Goal: Task Accomplishment & Management: Complete application form

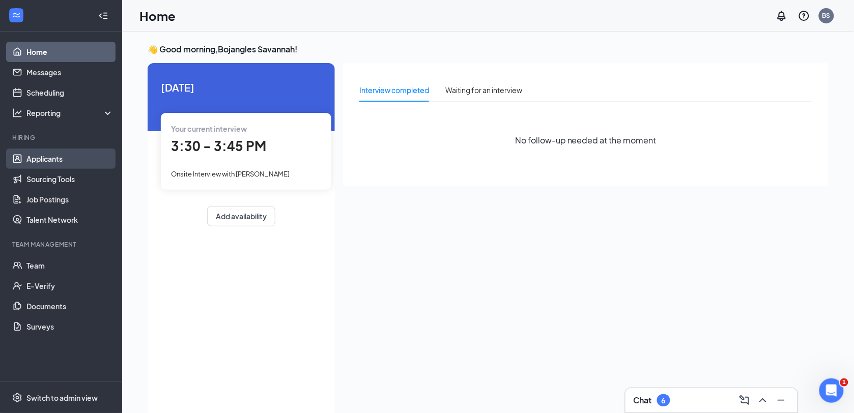
click at [52, 159] on link "Applicants" at bounding box center [69, 159] width 87 height 20
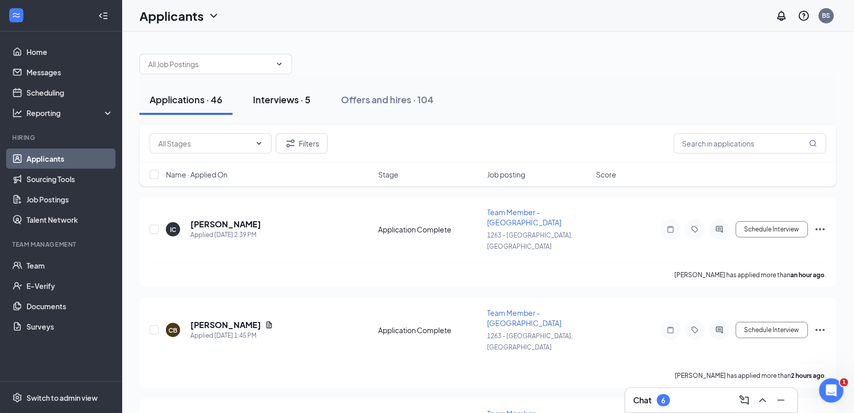
click at [280, 97] on div "Interviews · 5" at bounding box center [282, 99] width 58 height 13
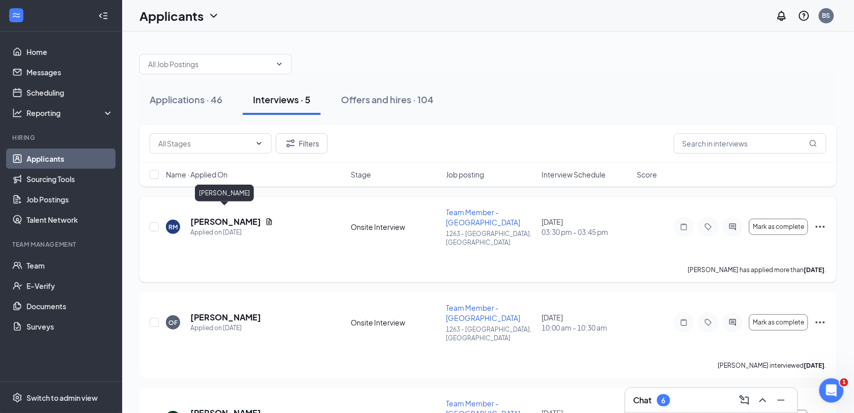
click at [220, 216] on h5 "[PERSON_NAME]" at bounding box center [225, 221] width 71 height 11
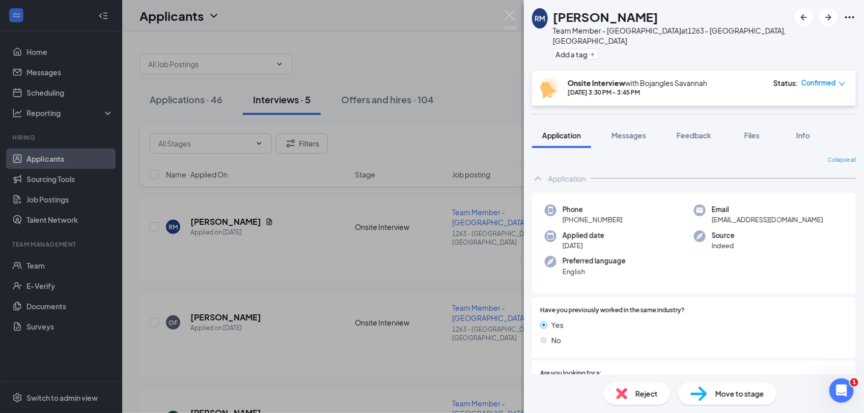
click at [223, 208] on div "RM RAVEN MITCHELL Team Member - Bojangles at 1263 - Savannah, GA Add a tag Onsi…" at bounding box center [432, 206] width 864 height 413
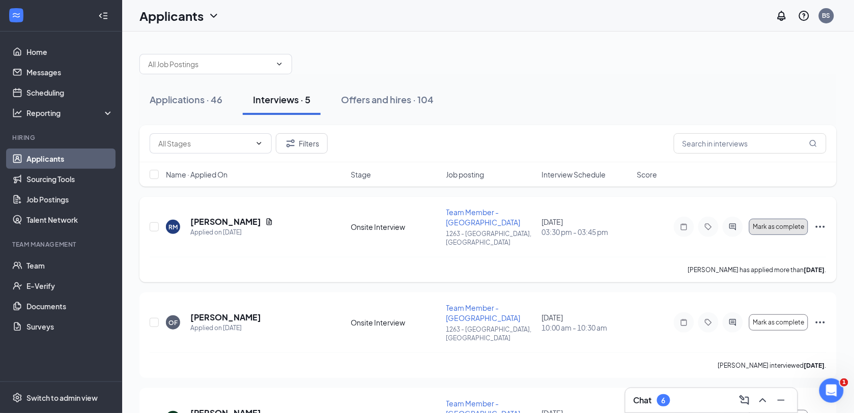
click at [764, 223] on span "Mark as complete" at bounding box center [778, 226] width 51 height 7
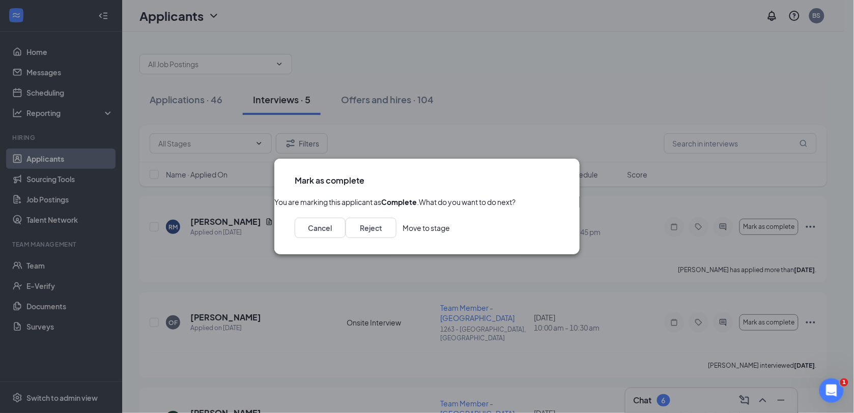
click at [450, 238] on button "Move to stage" at bounding box center [426, 228] width 47 height 20
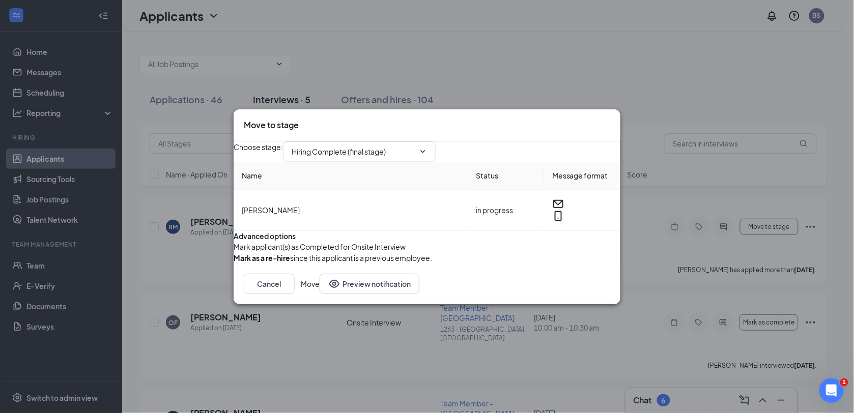
click at [320, 294] on button "Move" at bounding box center [310, 284] width 19 height 20
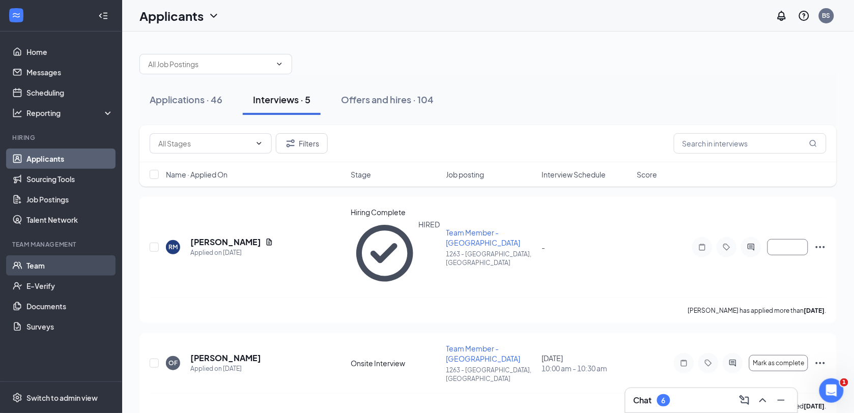
click at [55, 268] on link "Team" at bounding box center [69, 265] width 87 height 20
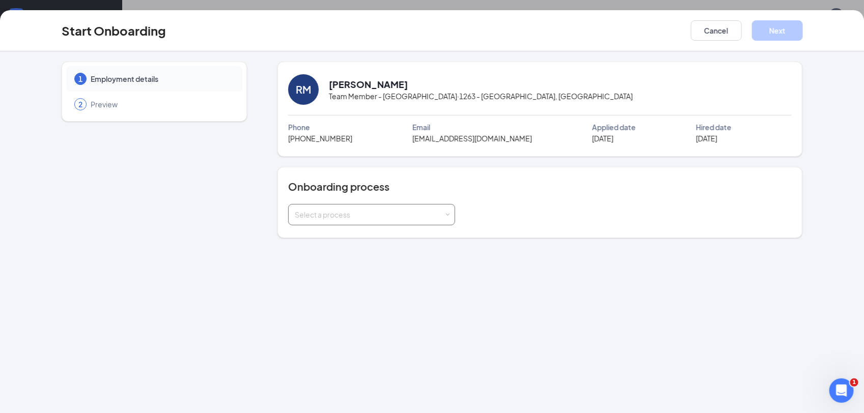
click at [444, 215] on div "Select a process" at bounding box center [372, 215] width 154 height 20
click at [355, 235] on span "New Hire Onboarding" at bounding box center [328, 236] width 72 height 9
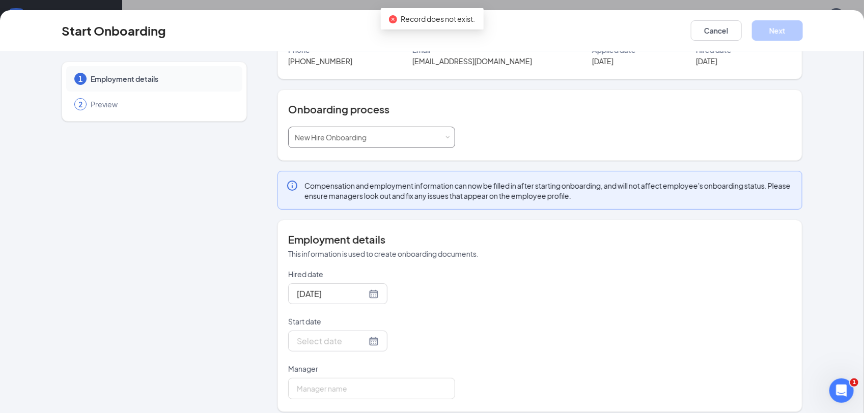
scroll to position [88, 0]
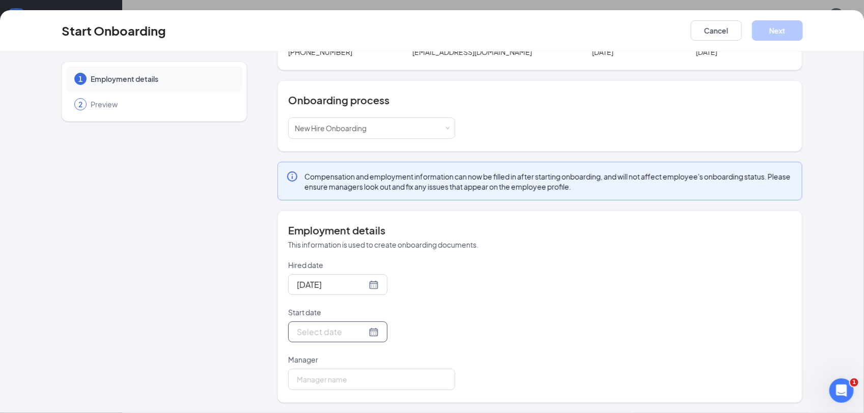
click at [360, 334] on div at bounding box center [338, 332] width 82 height 13
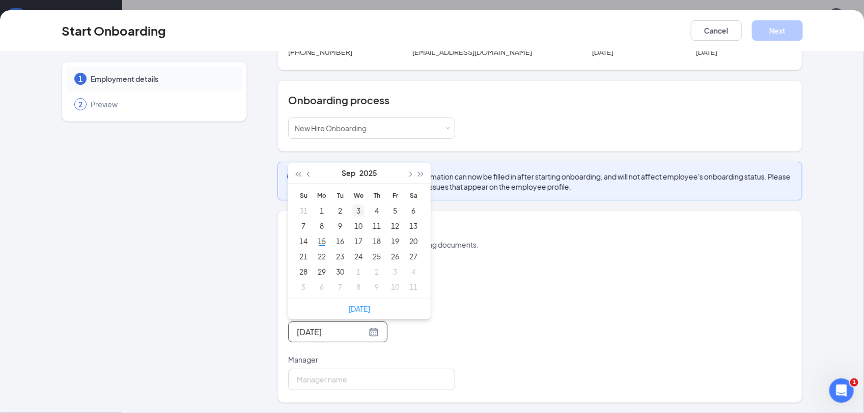
type input "[DATE]"
click at [376, 255] on div "25" at bounding box center [376, 256] width 12 height 12
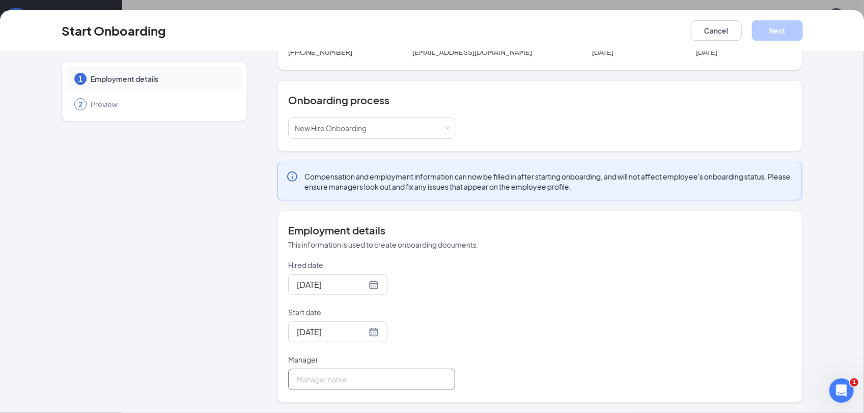
click at [314, 382] on input "Manager" at bounding box center [371, 379] width 167 height 21
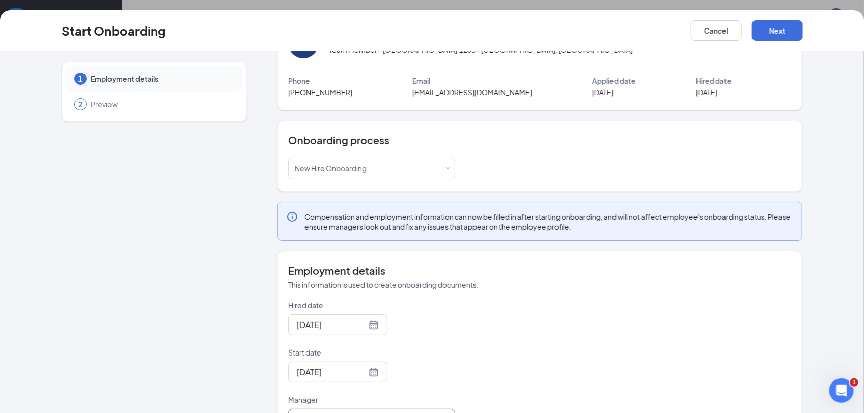
scroll to position [24, 0]
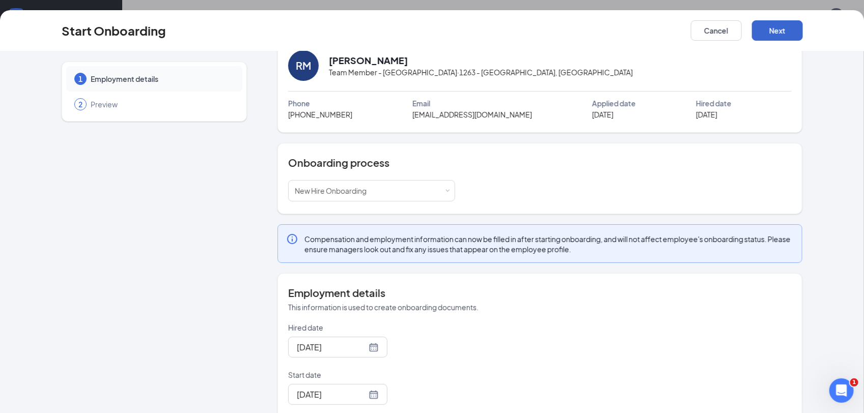
type input "[PERSON_NAME]"
click at [785, 26] on button "Next" at bounding box center [777, 30] width 51 height 20
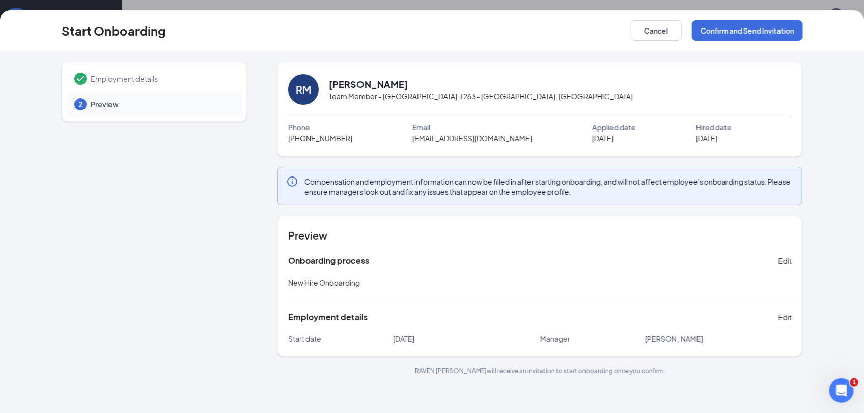
scroll to position [0, 0]
click at [786, 319] on span "Edit" at bounding box center [784, 317] width 13 height 10
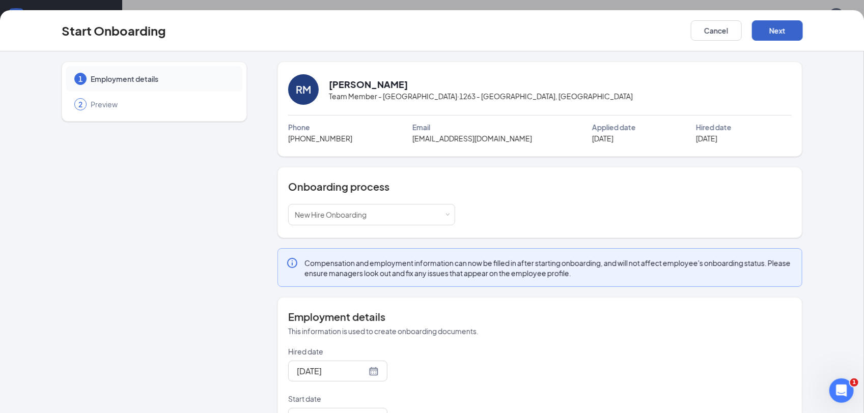
click at [774, 34] on button "Next" at bounding box center [777, 30] width 51 height 20
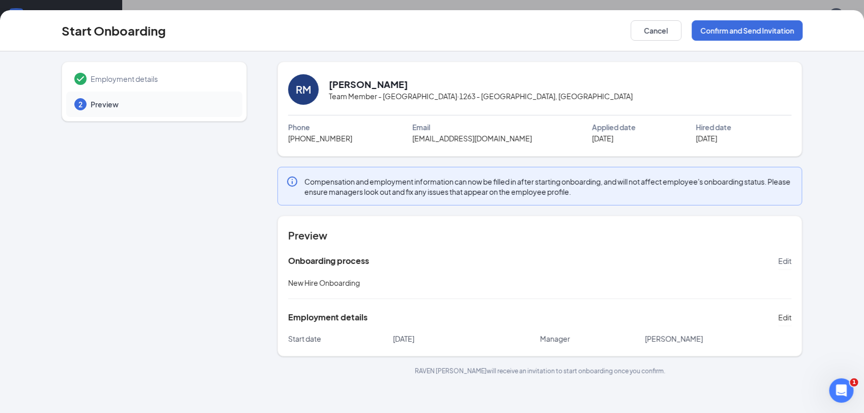
click at [785, 261] on span "Edit" at bounding box center [784, 261] width 13 height 10
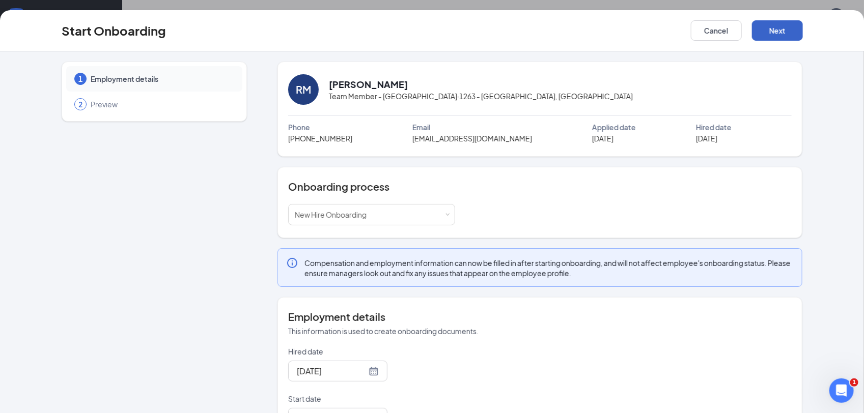
click at [774, 26] on button "Next" at bounding box center [777, 30] width 51 height 20
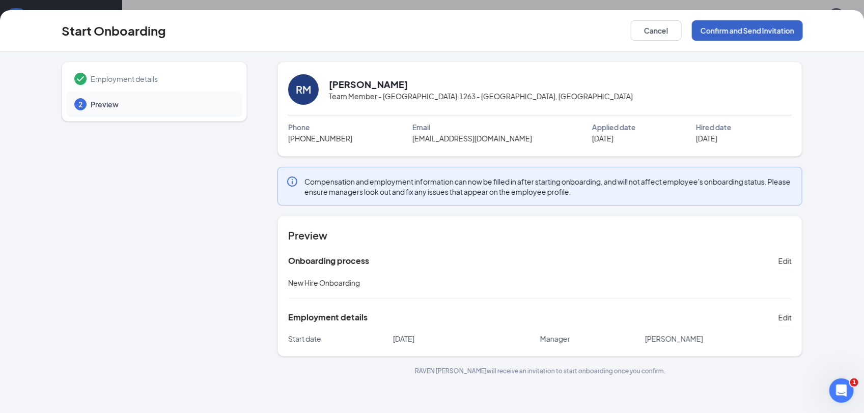
click at [733, 34] on button "Confirm and Send Invitation" at bounding box center [747, 30] width 111 height 20
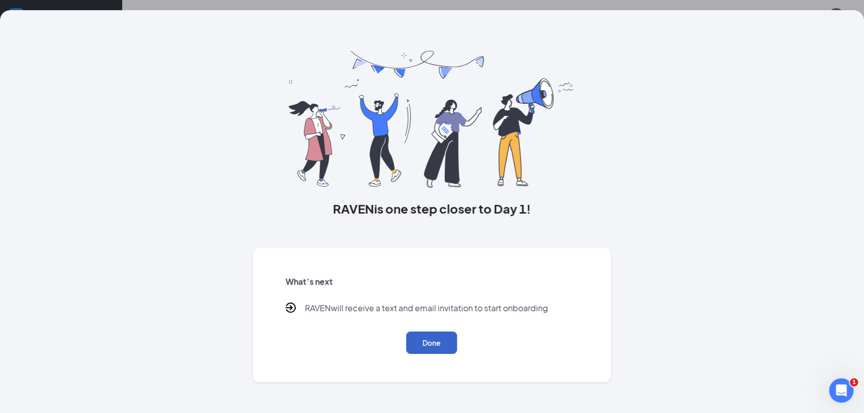
click at [440, 341] on button "Done" at bounding box center [431, 343] width 51 height 22
